Goal: Check status: Check status

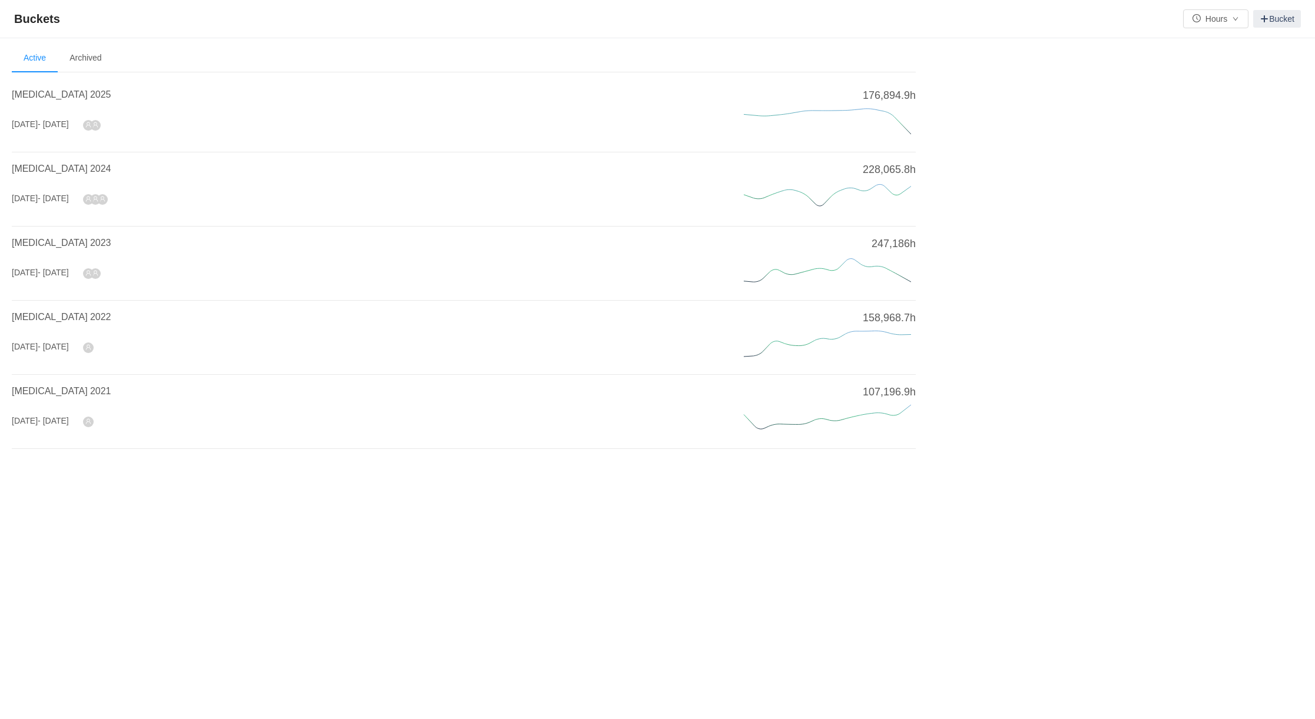
click at [44, 83] on li "[MEDICAL_DATA] 2025 [DATE] - [DATE] 176,894.9h" at bounding box center [464, 115] width 904 height 74
click at [41, 95] on span "[MEDICAL_DATA] 2025" at bounding box center [61, 94] width 99 height 10
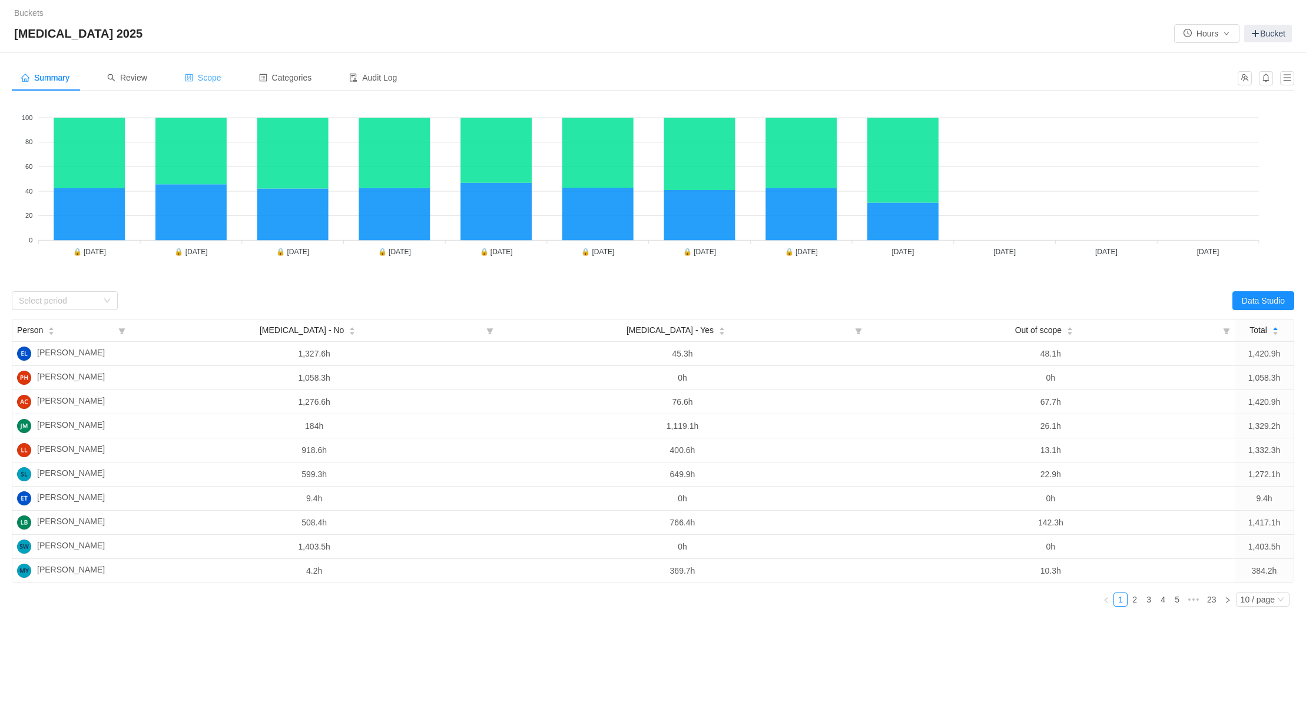
click at [212, 77] on span "Scope" at bounding box center [203, 77] width 36 height 9
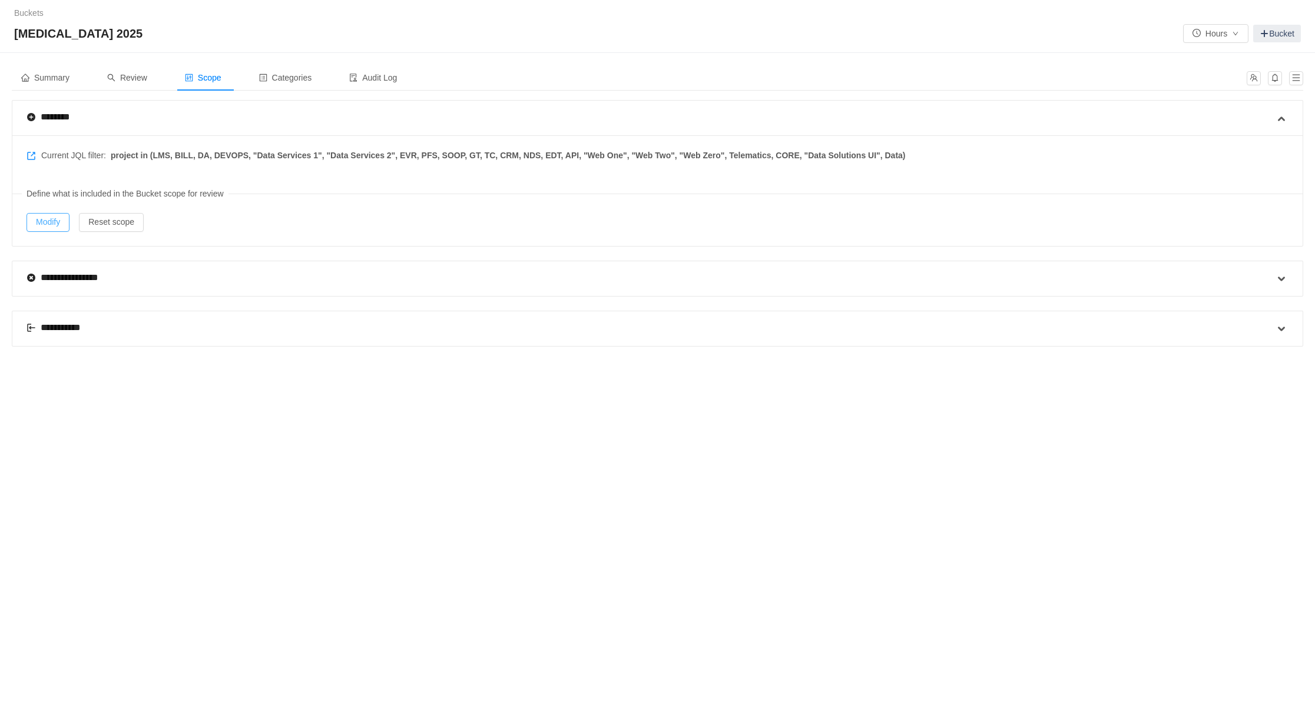
click at [48, 218] on button "Modify" at bounding box center [47, 222] width 43 height 19
click at [132, 75] on span "Review" at bounding box center [127, 77] width 40 height 9
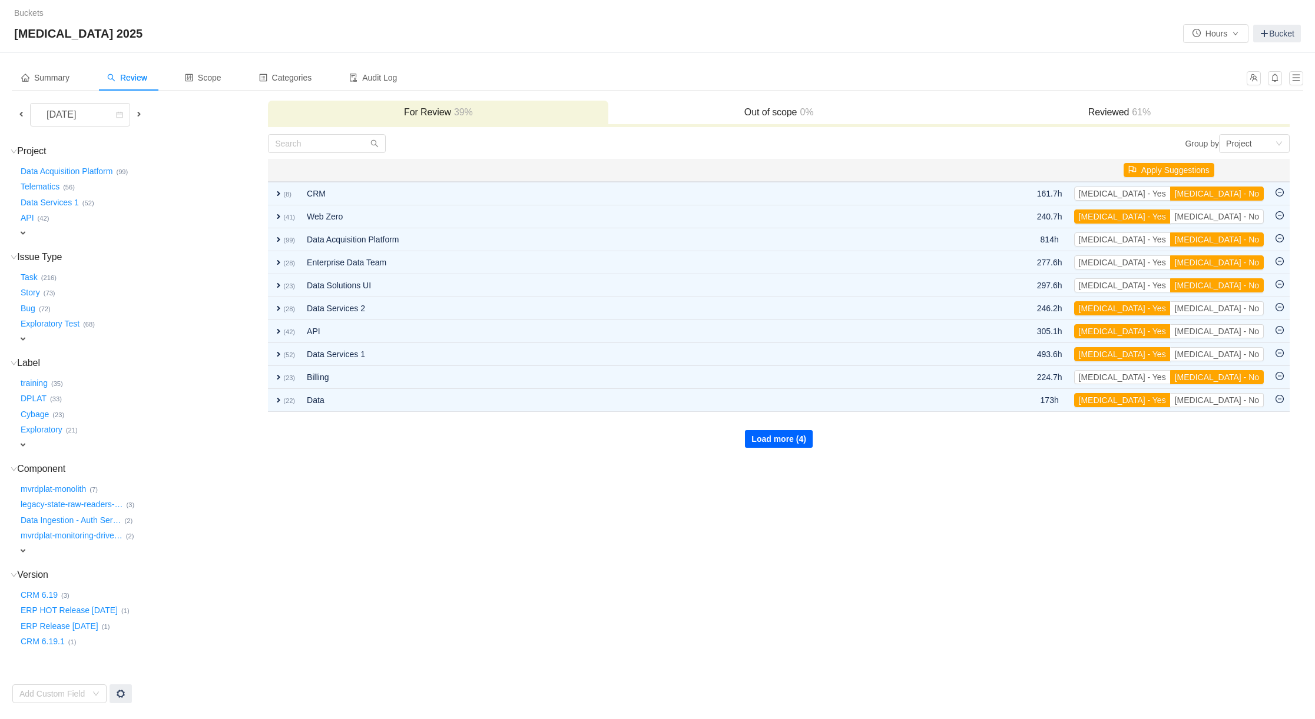
click at [771, 437] on button "Load more (4)" at bounding box center [779, 439] width 68 height 18
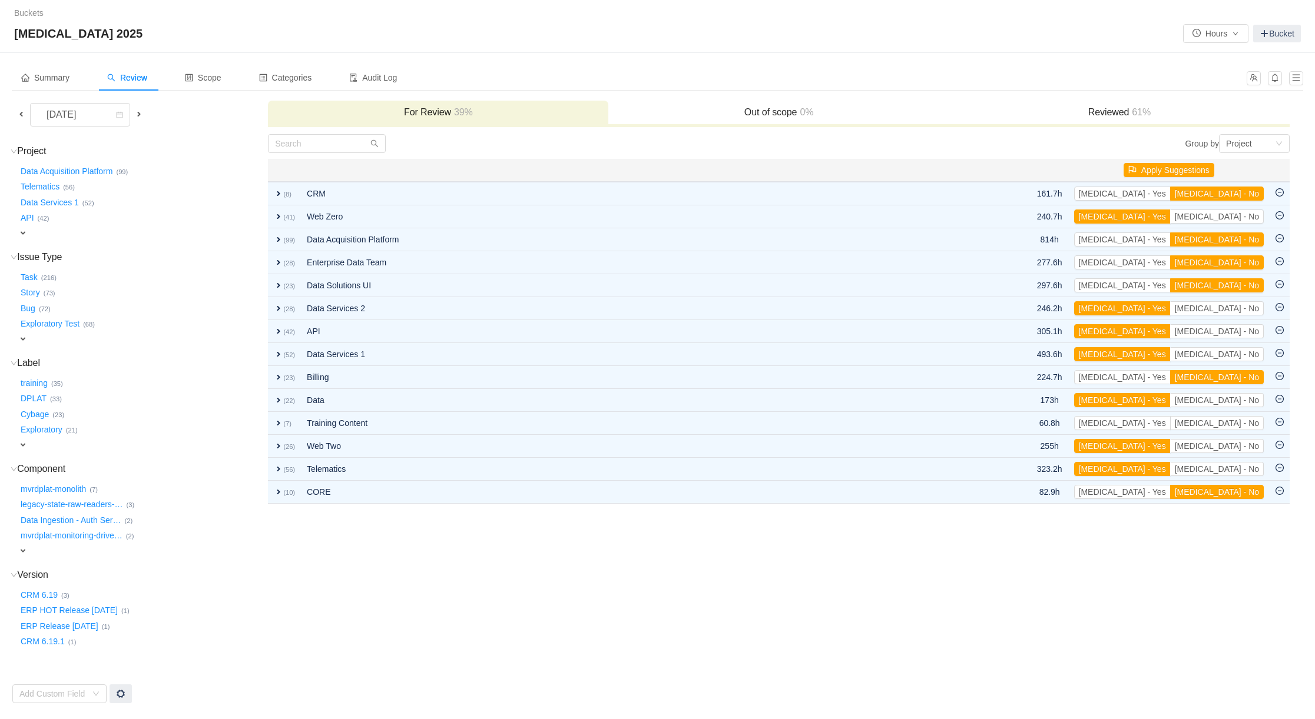
click at [1112, 108] on h3 "Reviewed 61%" at bounding box center [1119, 113] width 328 height 12
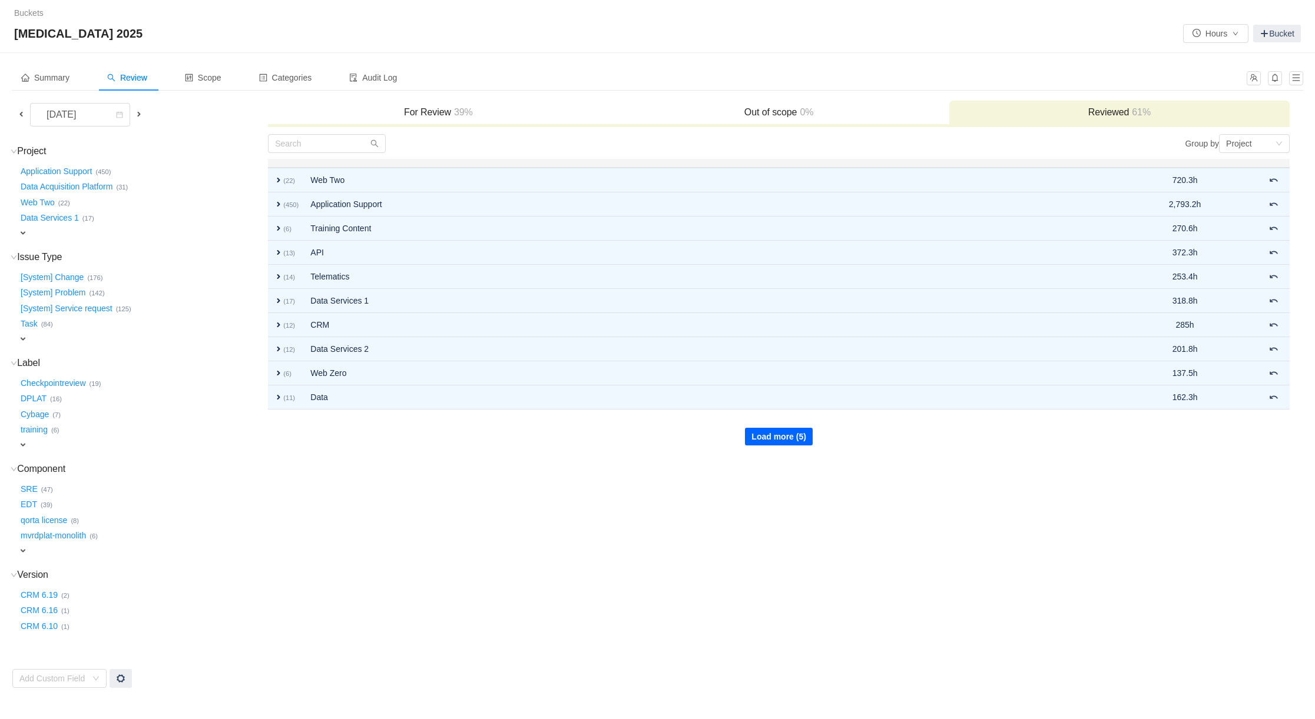
click at [794, 439] on button "Load more (5)" at bounding box center [779, 437] width 68 height 18
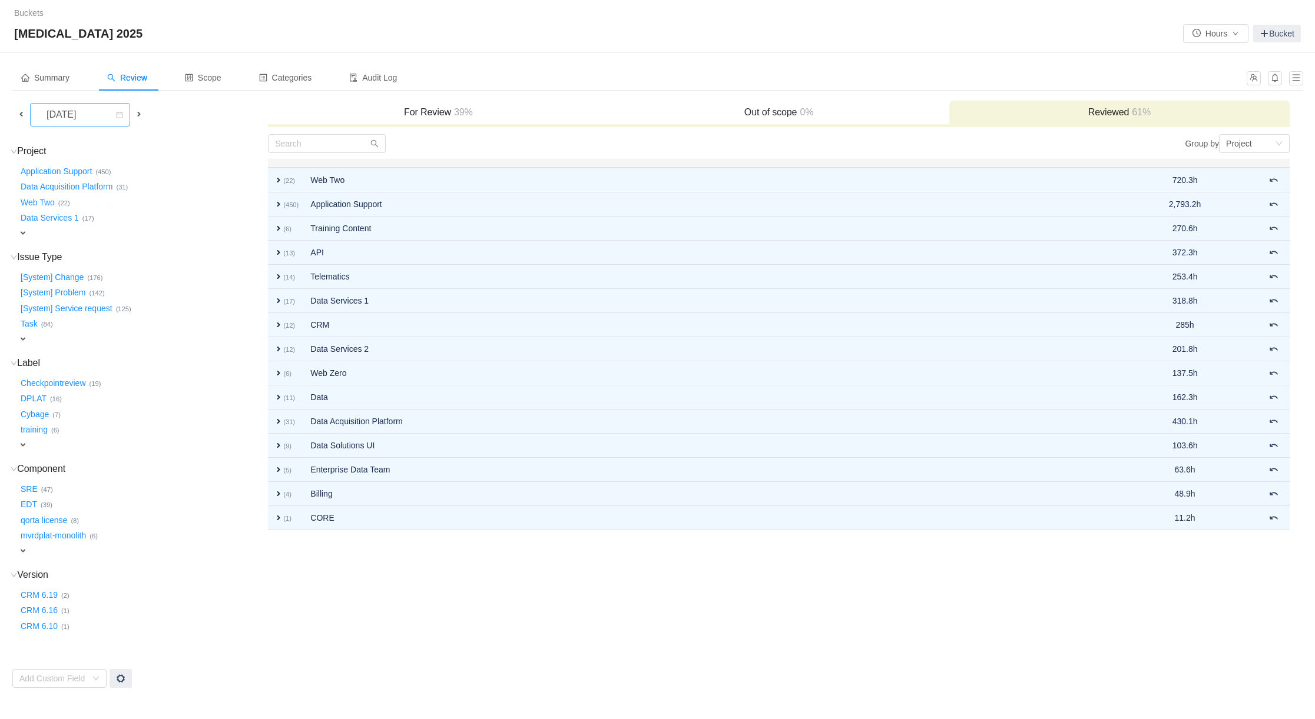
click at [123, 116] on icon "icon: calendar" at bounding box center [119, 114] width 7 height 7
click at [71, 231] on li "[DATE]" at bounding box center [87, 232] width 114 height 19
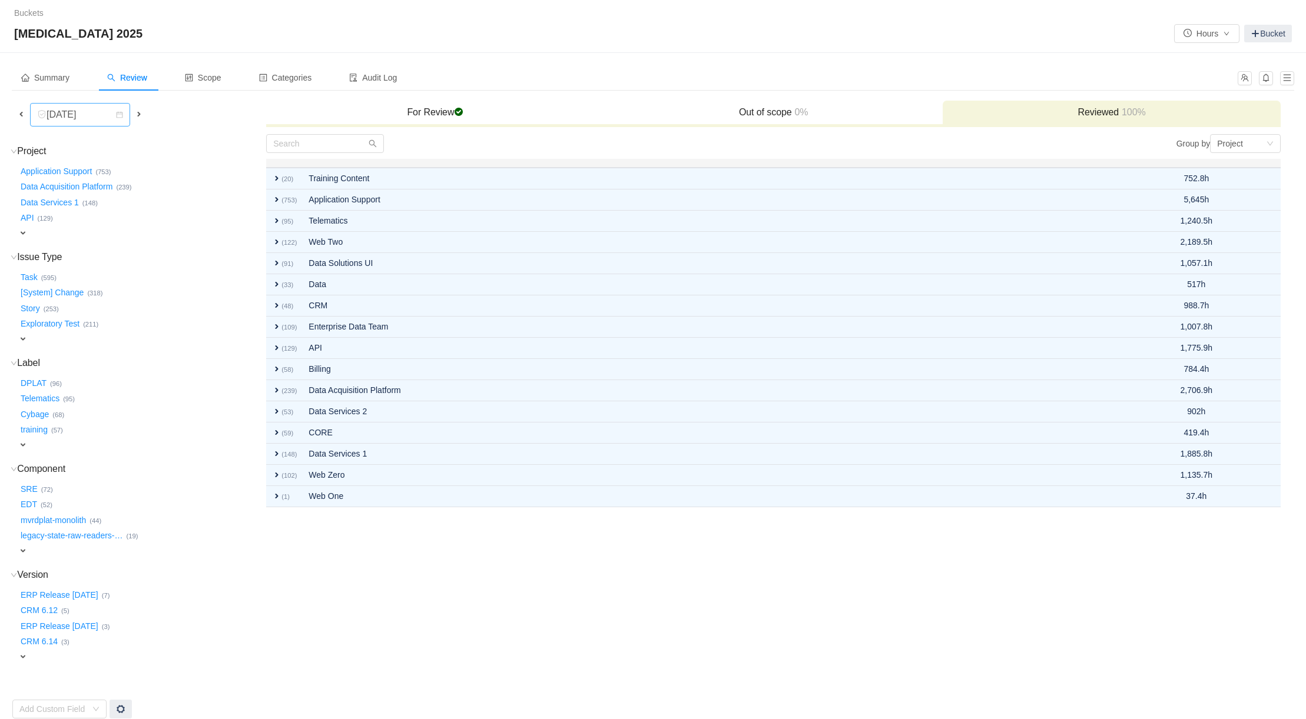
click at [111, 116] on div "[DATE]" at bounding box center [76, 115] width 78 height 22
click at [75, 211] on li "[DATE]" at bounding box center [80, 213] width 100 height 19
click at [121, 114] on icon "icon: calendar" at bounding box center [120, 115] width 6 height 6
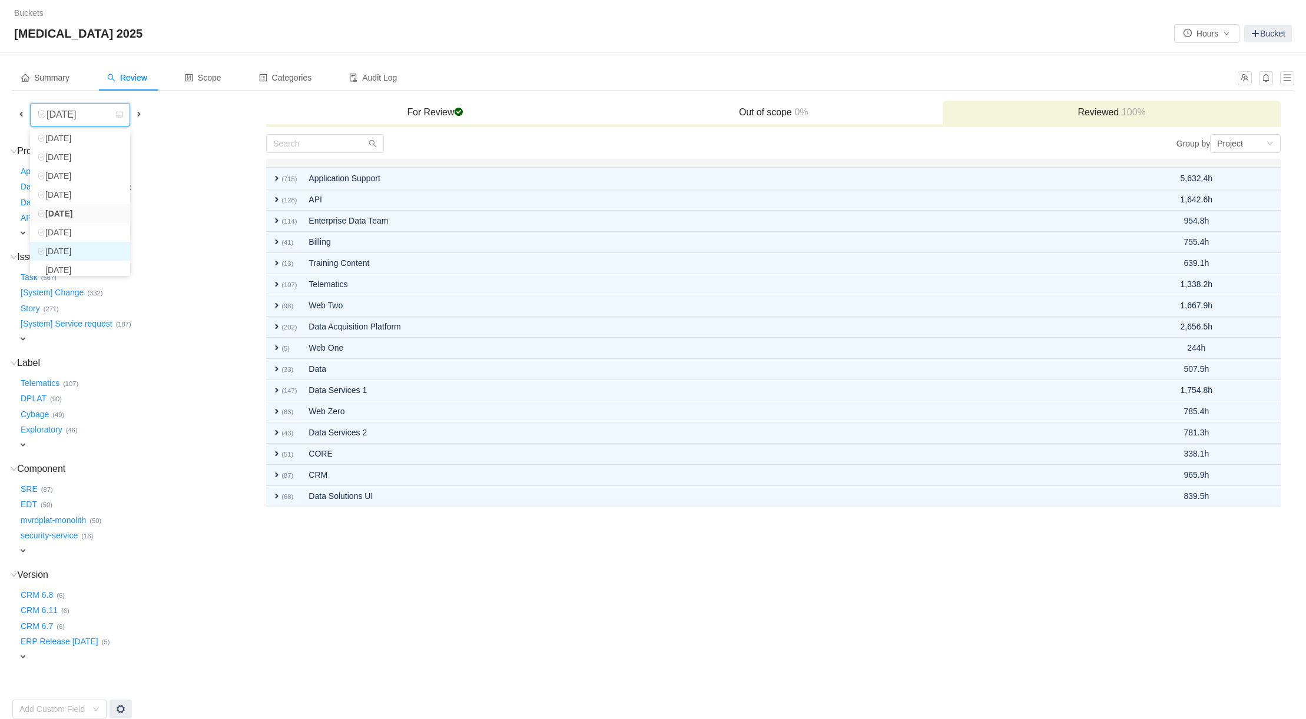
click at [81, 251] on li "[DATE]" at bounding box center [80, 251] width 100 height 19
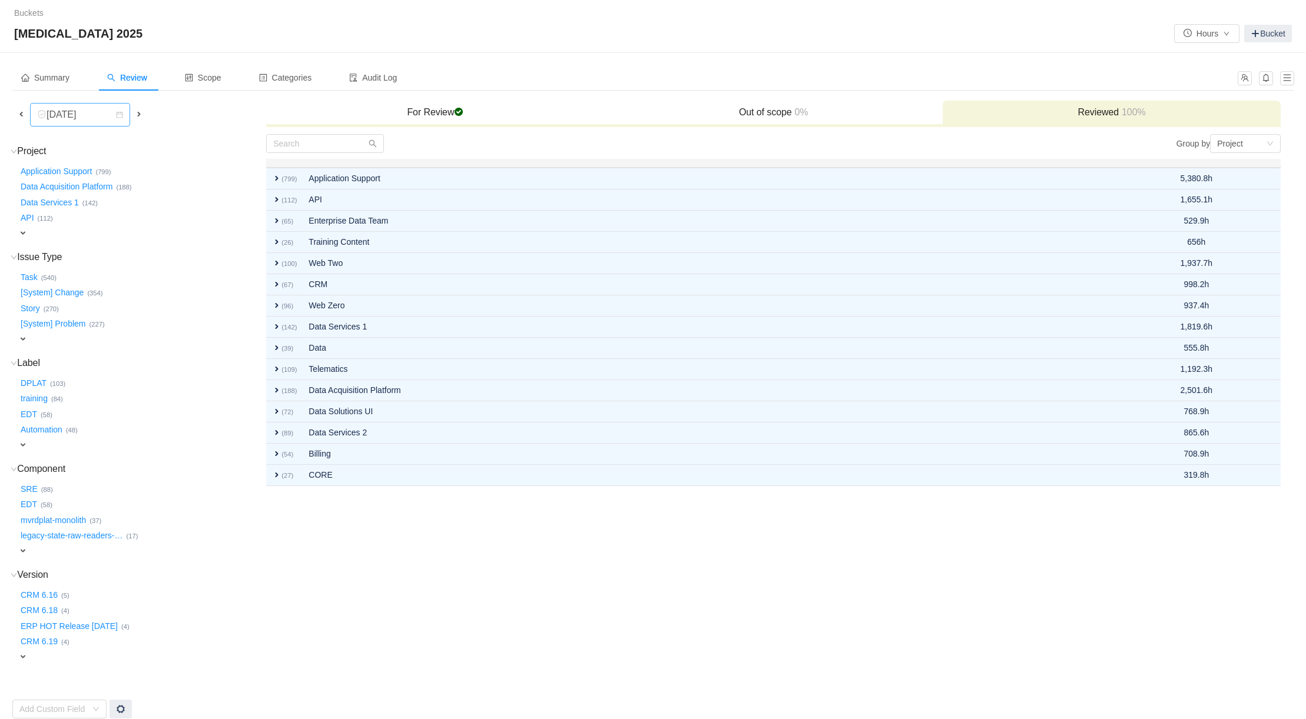
click at [117, 118] on icon "icon: calendar" at bounding box center [119, 114] width 7 height 7
click at [74, 193] on li "[DATE]" at bounding box center [80, 194] width 100 height 19
click at [208, 77] on span "Scope" at bounding box center [203, 77] width 36 height 9
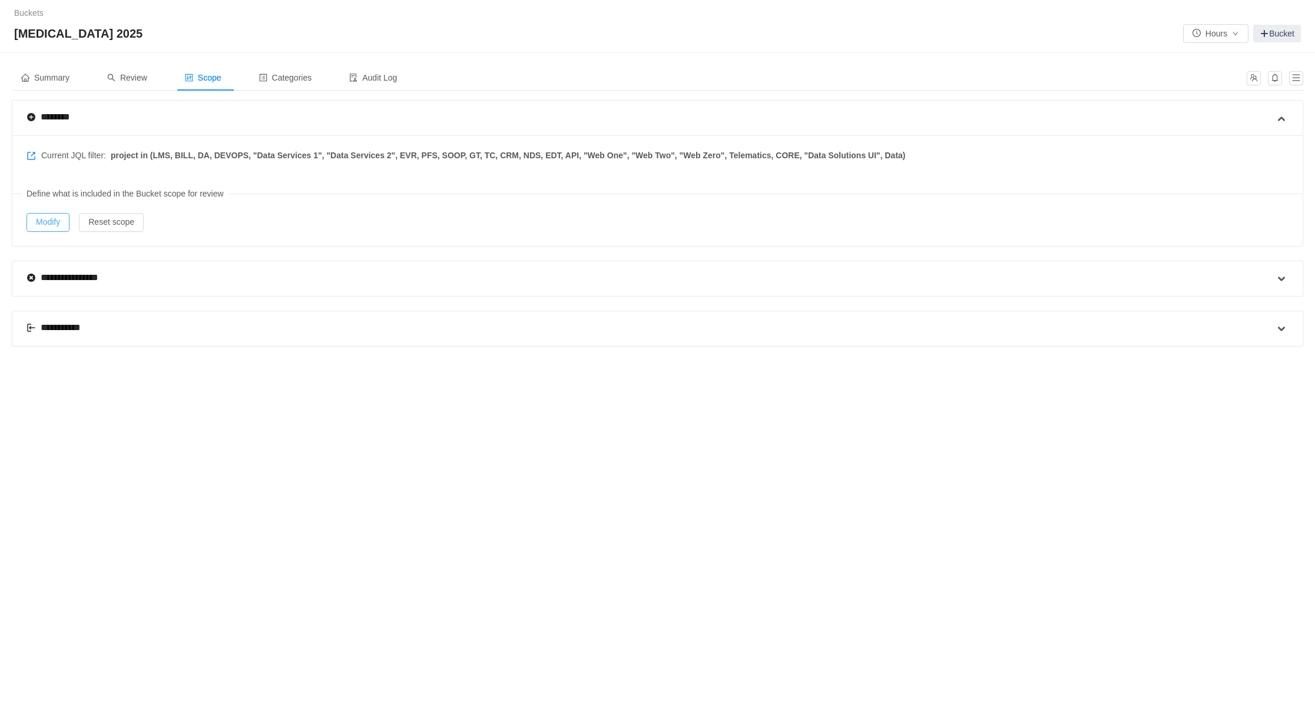
click at [42, 224] on button "Modify" at bounding box center [47, 222] width 43 height 19
click at [51, 227] on button "Modify" at bounding box center [47, 222] width 43 height 19
click at [134, 78] on span "Review" at bounding box center [127, 77] width 40 height 9
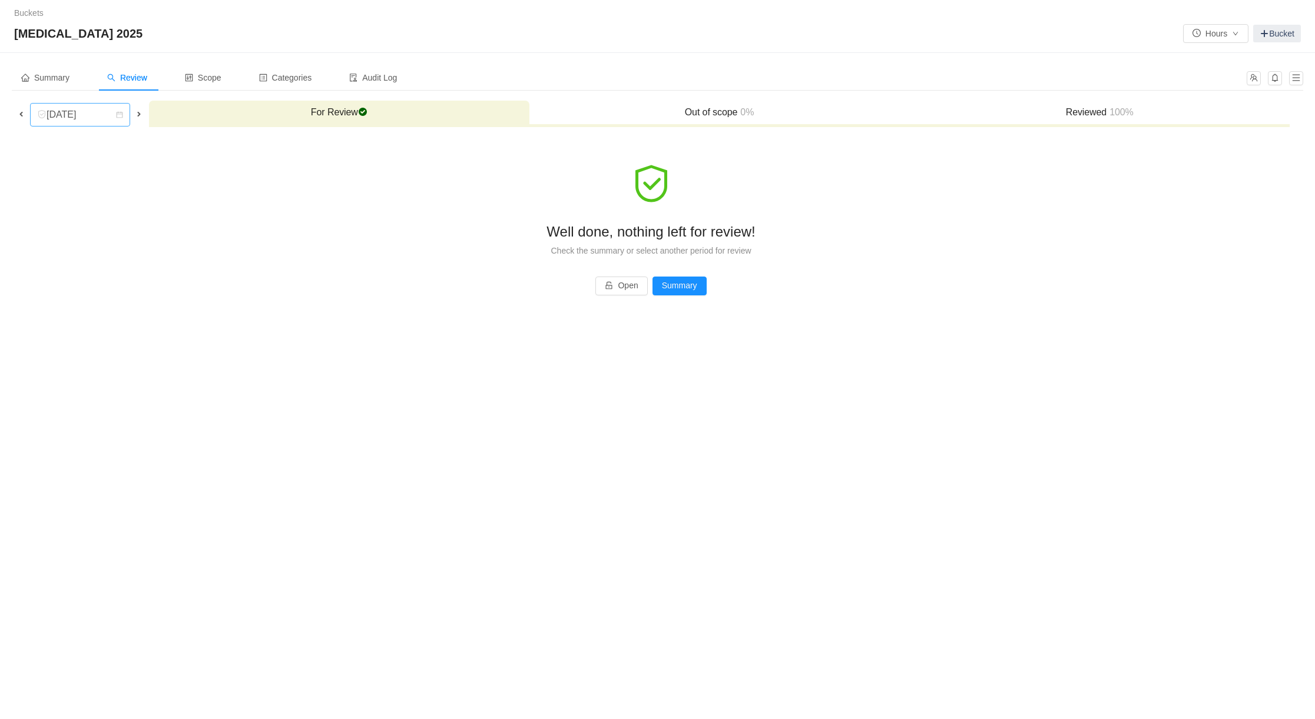
click at [107, 120] on div "[DATE]" at bounding box center [76, 115] width 78 height 22
click at [74, 232] on li "[DATE]" at bounding box center [80, 232] width 100 height 19
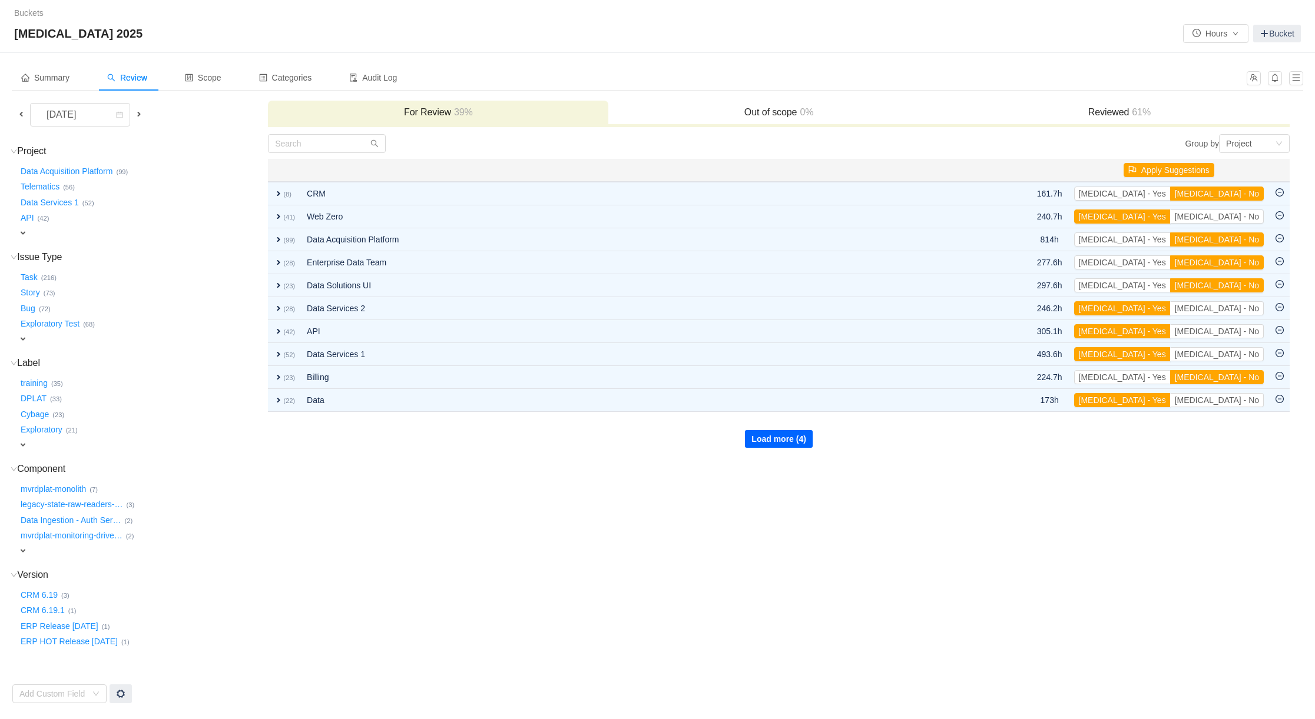
click at [768, 435] on button "Load more (4)" at bounding box center [779, 439] width 68 height 18
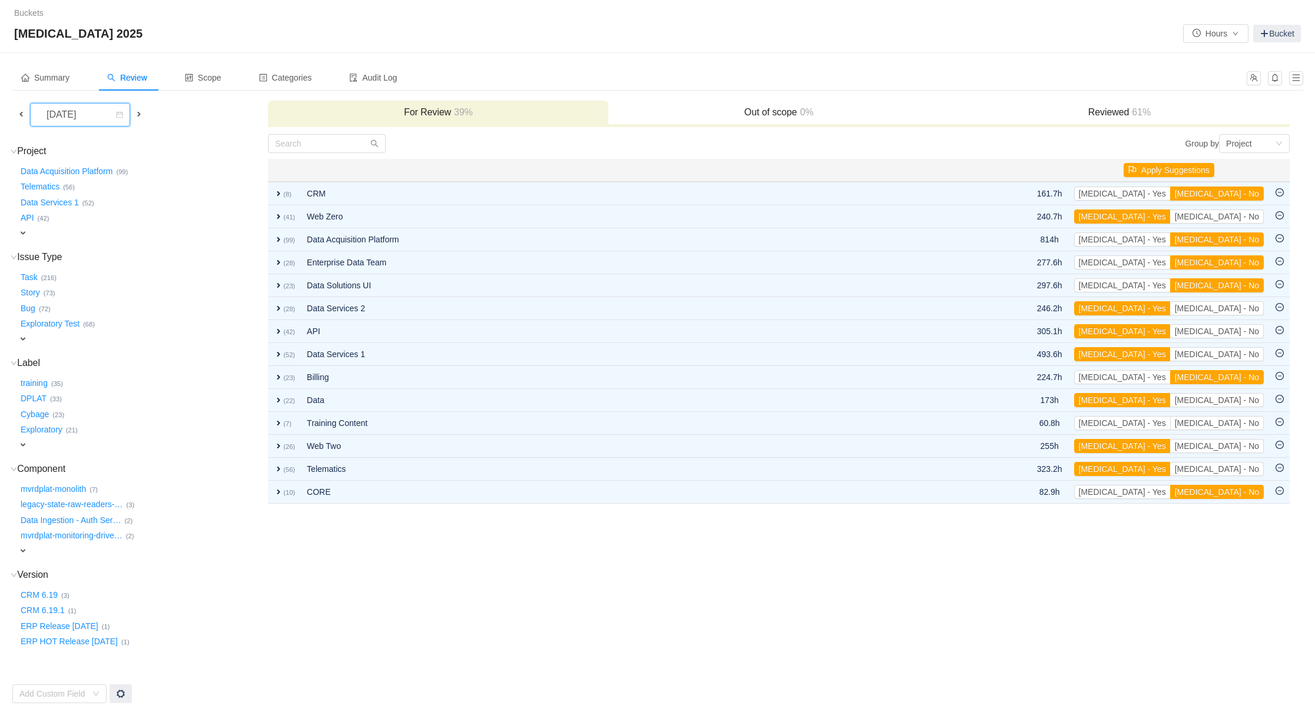
click at [88, 120] on div "[DATE]" at bounding box center [62, 115] width 51 height 22
click at [81, 213] on li "[DATE]" at bounding box center [87, 213] width 114 height 19
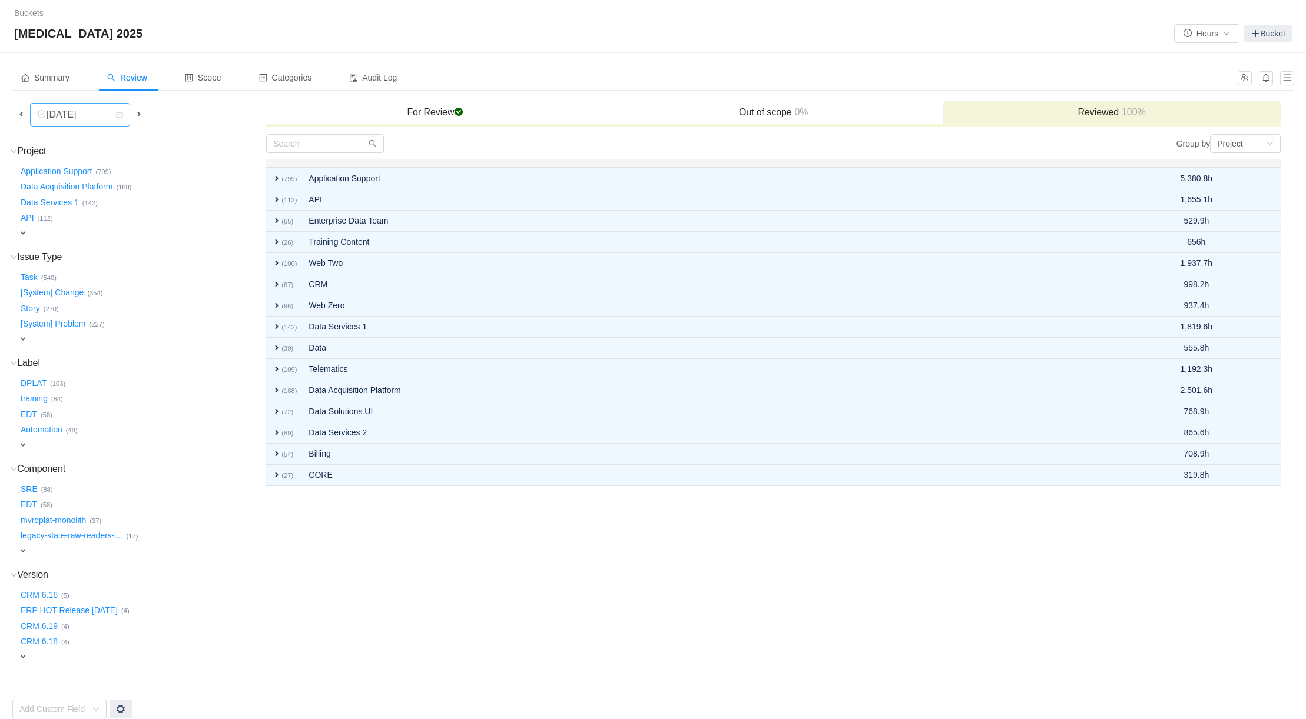
click at [88, 116] on div "[DATE]" at bounding box center [62, 115] width 51 height 22
click at [85, 194] on li "[DATE]" at bounding box center [80, 194] width 100 height 19
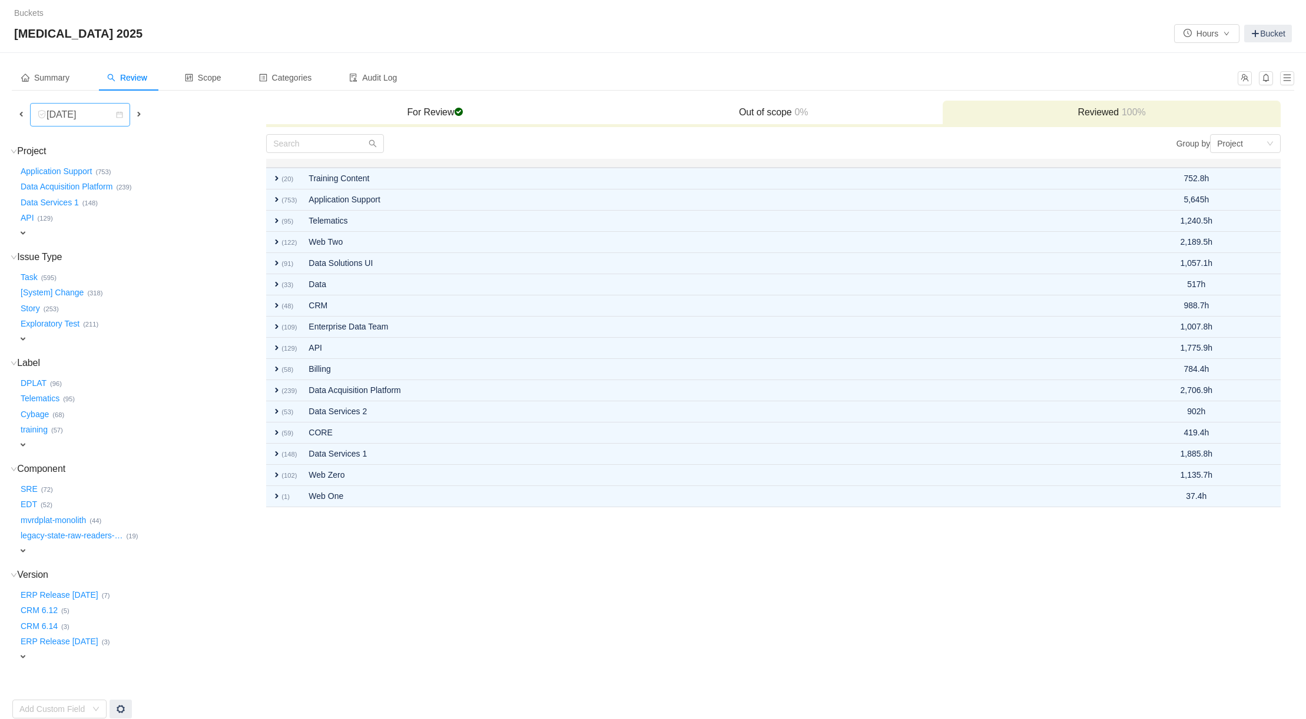
click at [88, 118] on div "[DATE]" at bounding box center [62, 115] width 51 height 22
click at [88, 173] on li "[DATE]" at bounding box center [80, 176] width 100 height 19
click at [213, 81] on span "Scope" at bounding box center [203, 77] width 36 height 9
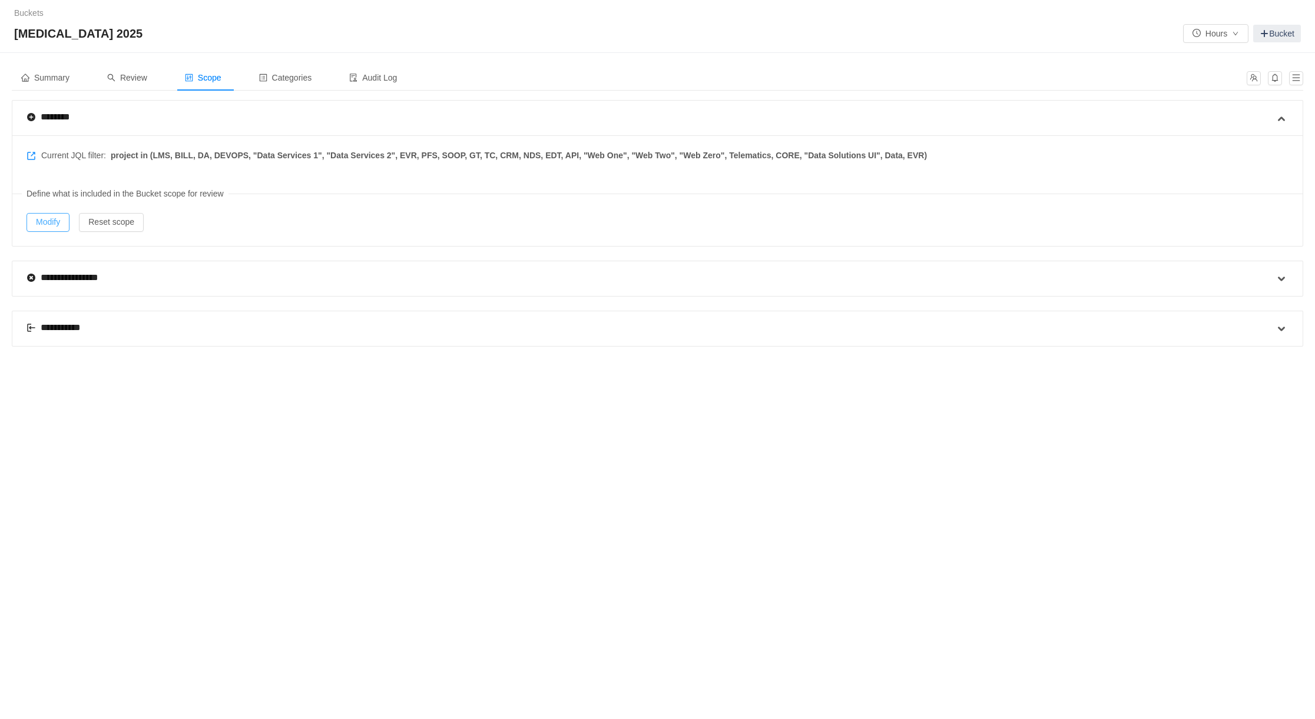
click at [53, 214] on button "Modify" at bounding box center [47, 222] width 43 height 19
click at [140, 78] on span "Review" at bounding box center [127, 77] width 40 height 9
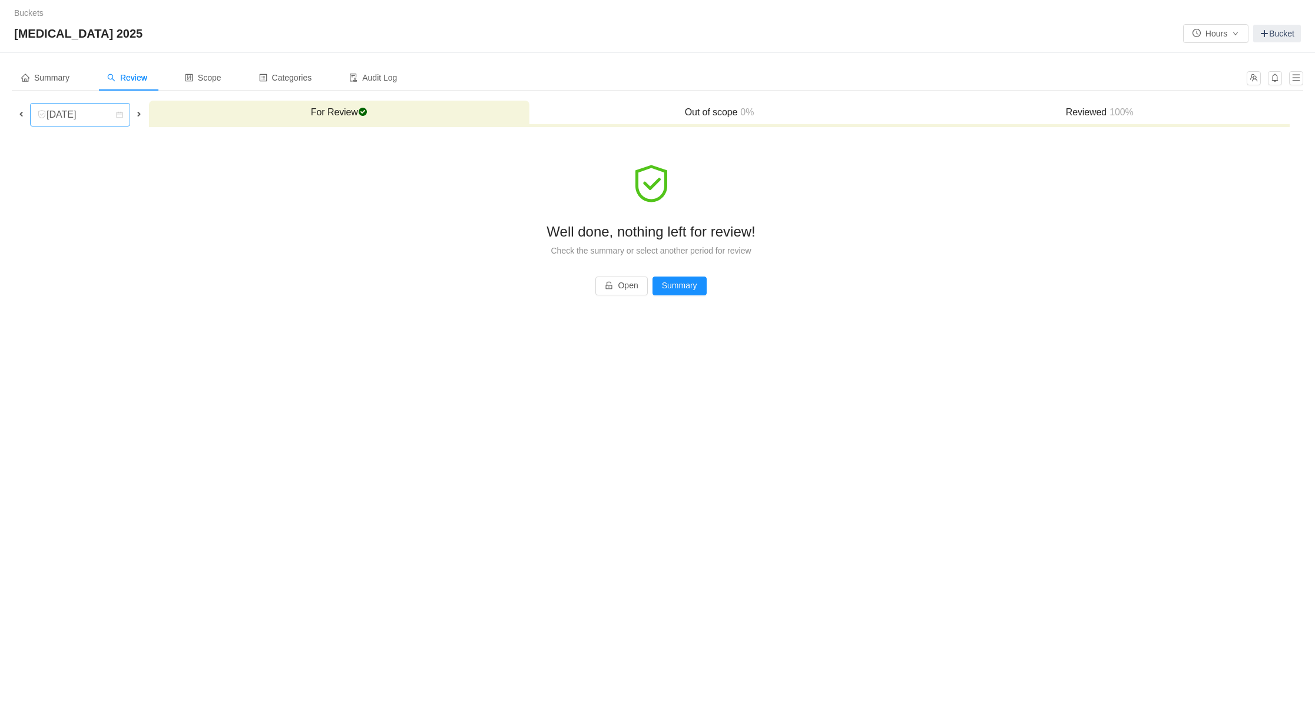
click at [88, 112] on div "[DATE]" at bounding box center [62, 115] width 51 height 22
click at [83, 203] on li "[DATE]" at bounding box center [80, 207] width 100 height 19
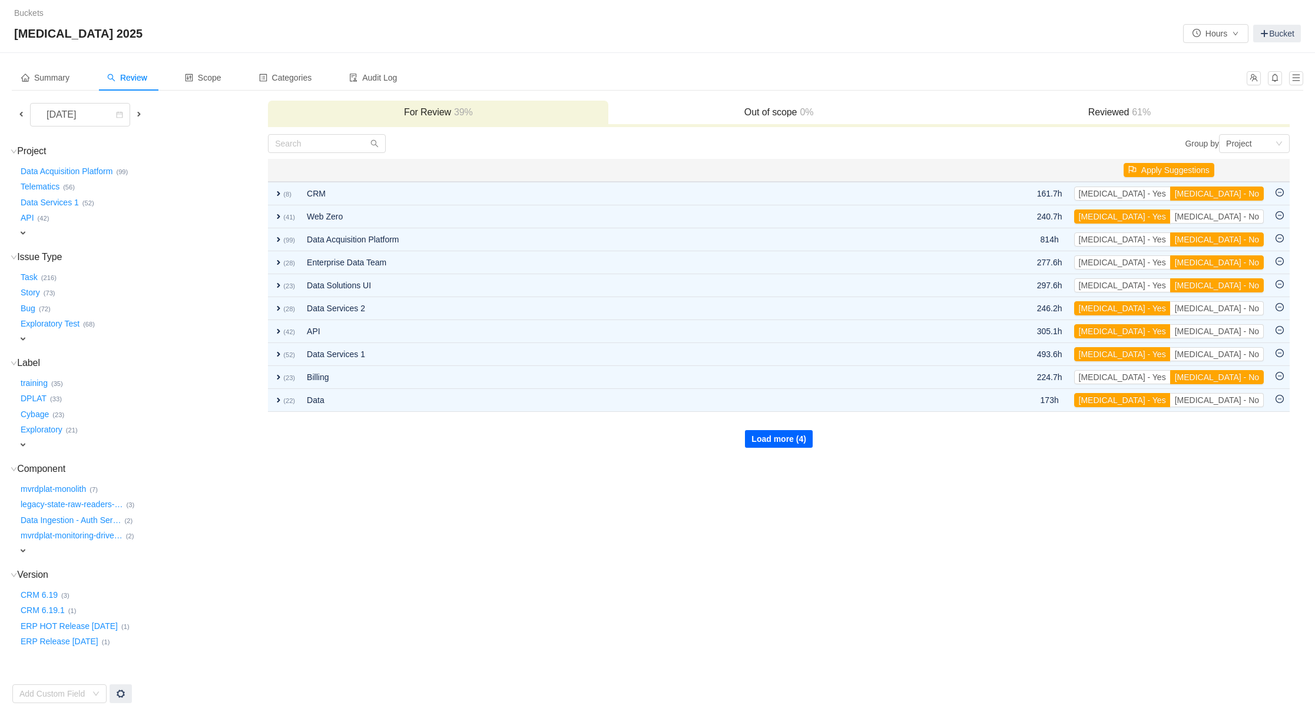
click at [776, 440] on button "Load more (4)" at bounding box center [779, 439] width 68 height 18
